Goal: Information Seeking & Learning: Learn about a topic

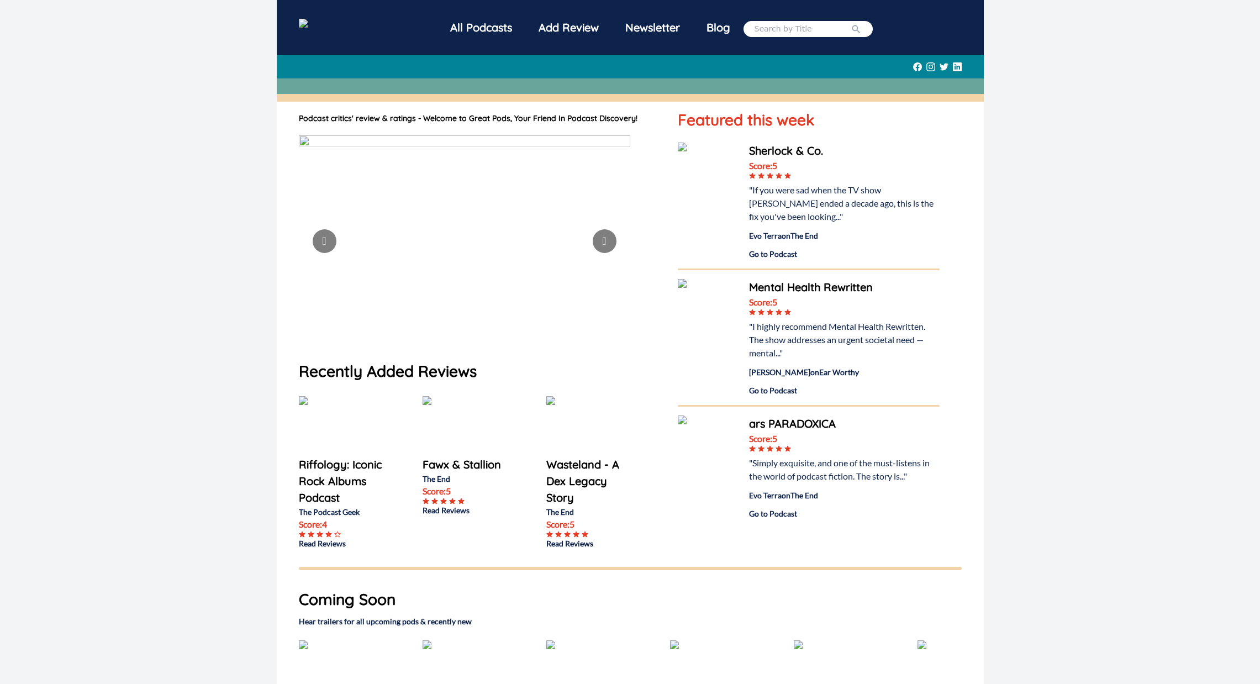
click at [599, 241] on button "Go to next slide" at bounding box center [605, 241] width 24 height 24
click at [583, 28] on div "Add Review" at bounding box center [568, 27] width 87 height 29
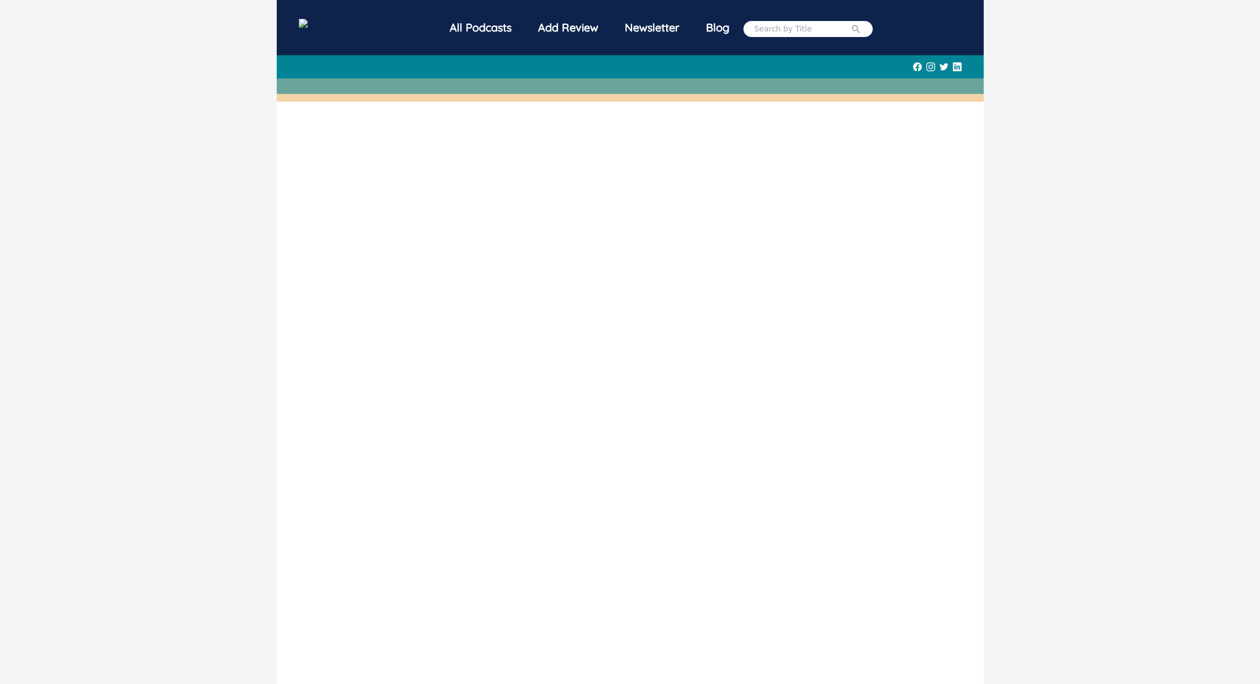
click at [347, 19] on img at bounding box center [323, 25] width 49 height 12
click at [501, 31] on div "All Podcasts" at bounding box center [481, 27] width 88 height 29
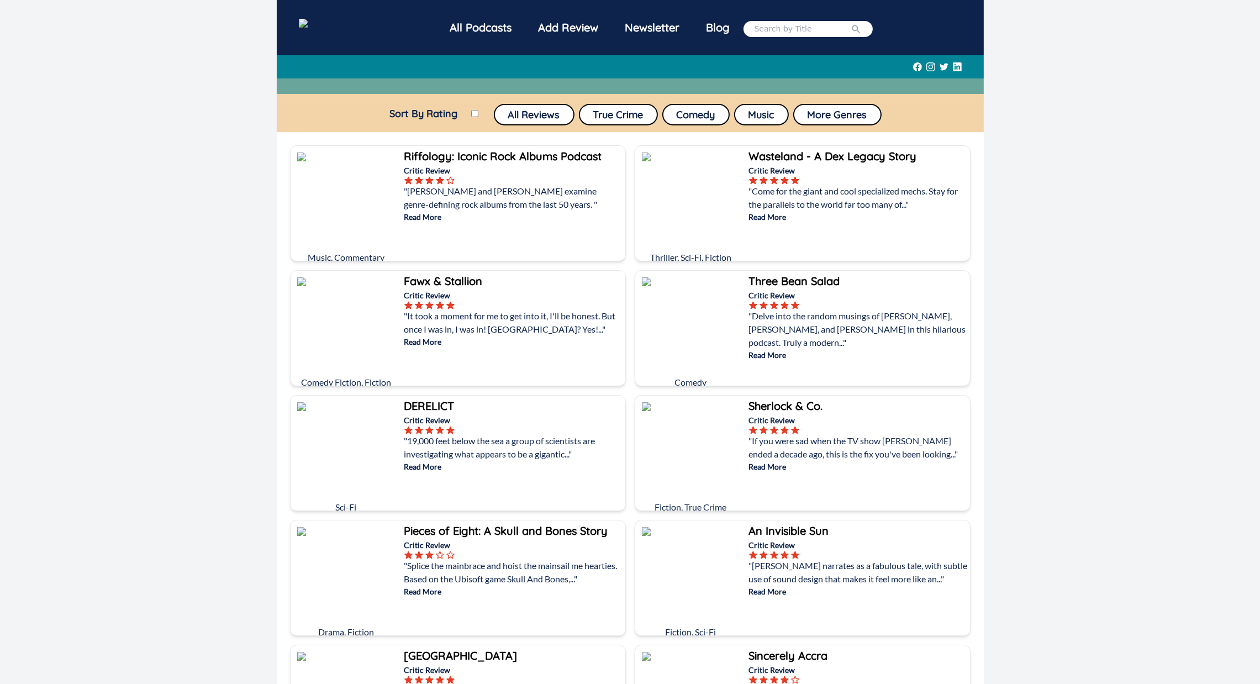
click at [390, 11] on nav "All Podcasts Add Review Newsletter Blog" at bounding box center [630, 29] width 663 height 40
click at [347, 29] on img at bounding box center [323, 25] width 49 height 12
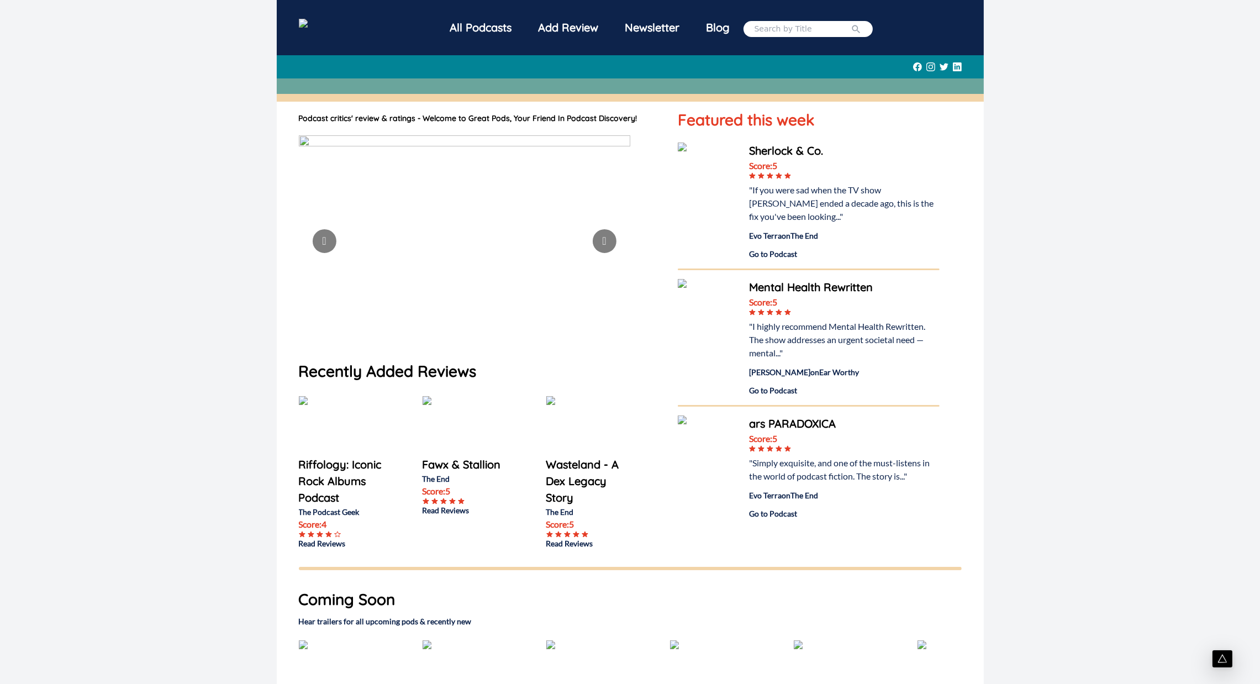
click at [77, 305] on div "All Podcasts Add Review Newsletter Blog Podcast critics' review & ratings - Wel…" at bounding box center [630, 460] width 1260 height 921
click at [93, 161] on div "All Podcasts Add Review Newsletter Blog Podcast critics' review & ratings - Wel…" at bounding box center [630, 460] width 1260 height 921
click at [1202, 237] on div "All Podcasts Add Review Newsletter Blog Podcast critics' review & ratings - Wel…" at bounding box center [630, 460] width 1260 height 921
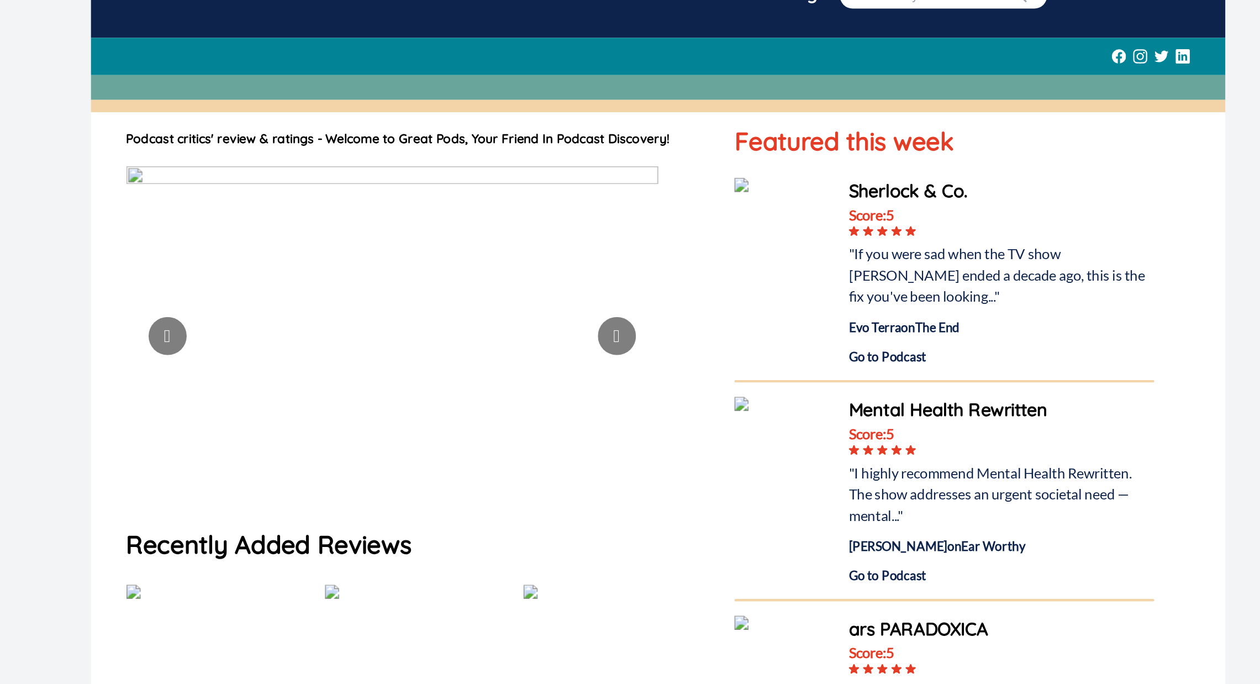
click at [683, 221] on div "Podcast critics' review & ratings - Welcome to Great Pods, Your Friend In Podca…" at bounding box center [630, 325] width 663 height 447
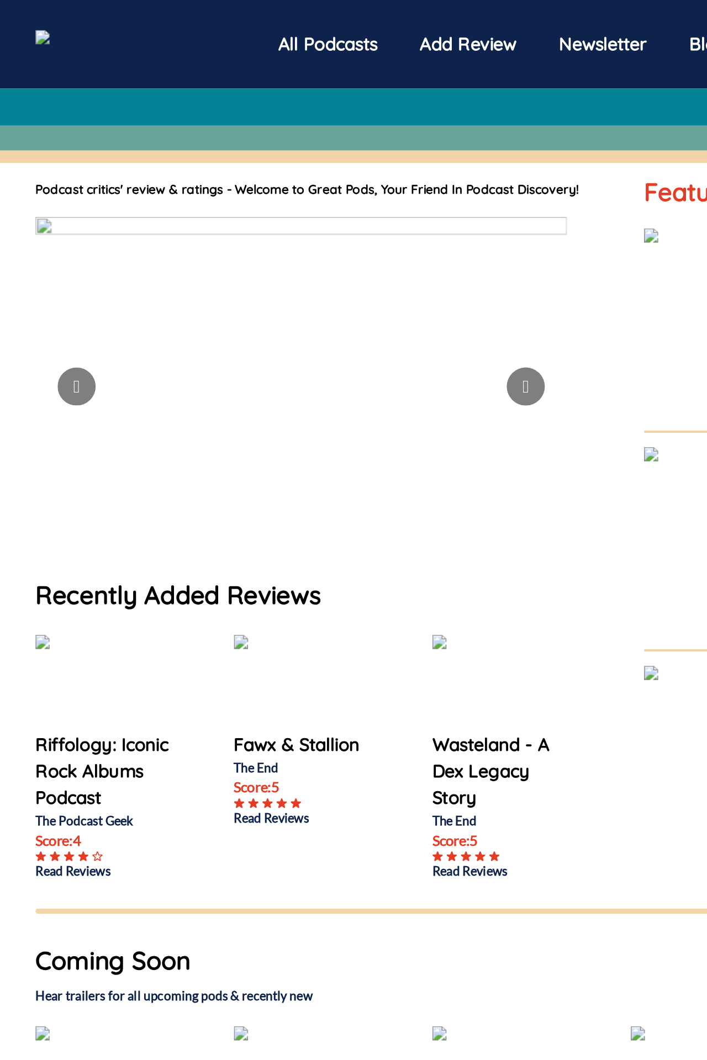
click at [199, 38] on div "All Podcasts" at bounding box center [204, 27] width 88 height 29
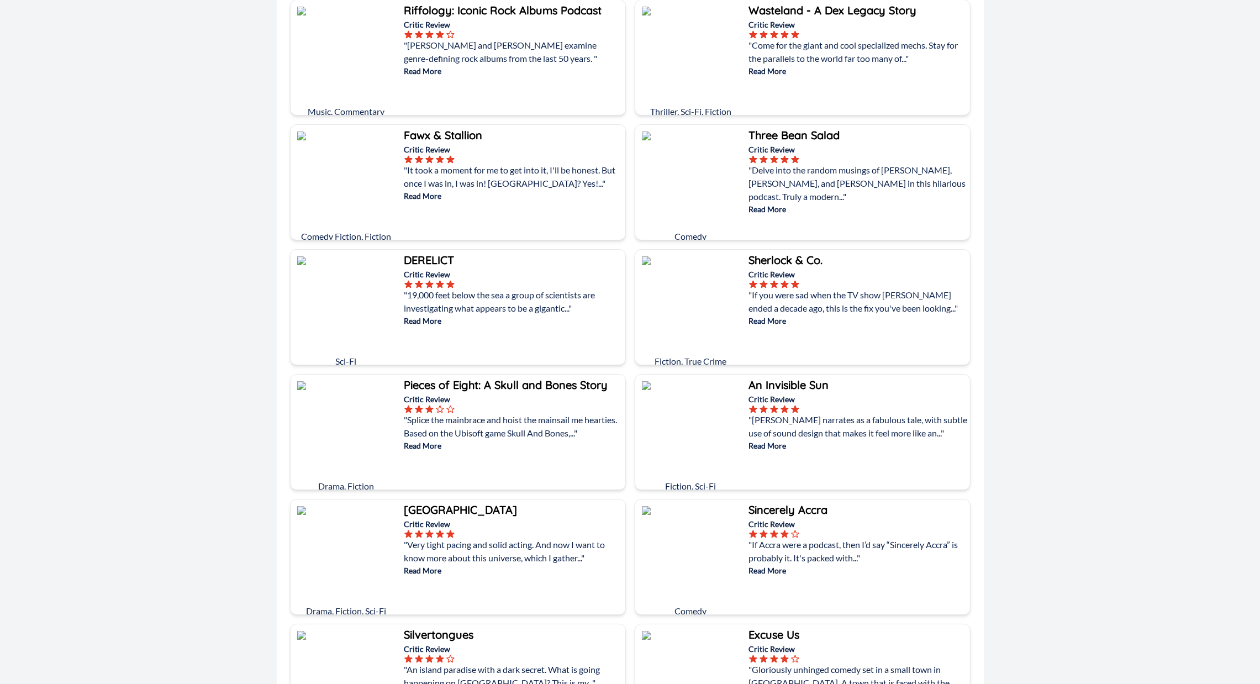
scroll to position [146, 0]
